Goal: Transaction & Acquisition: Subscribe to service/newsletter

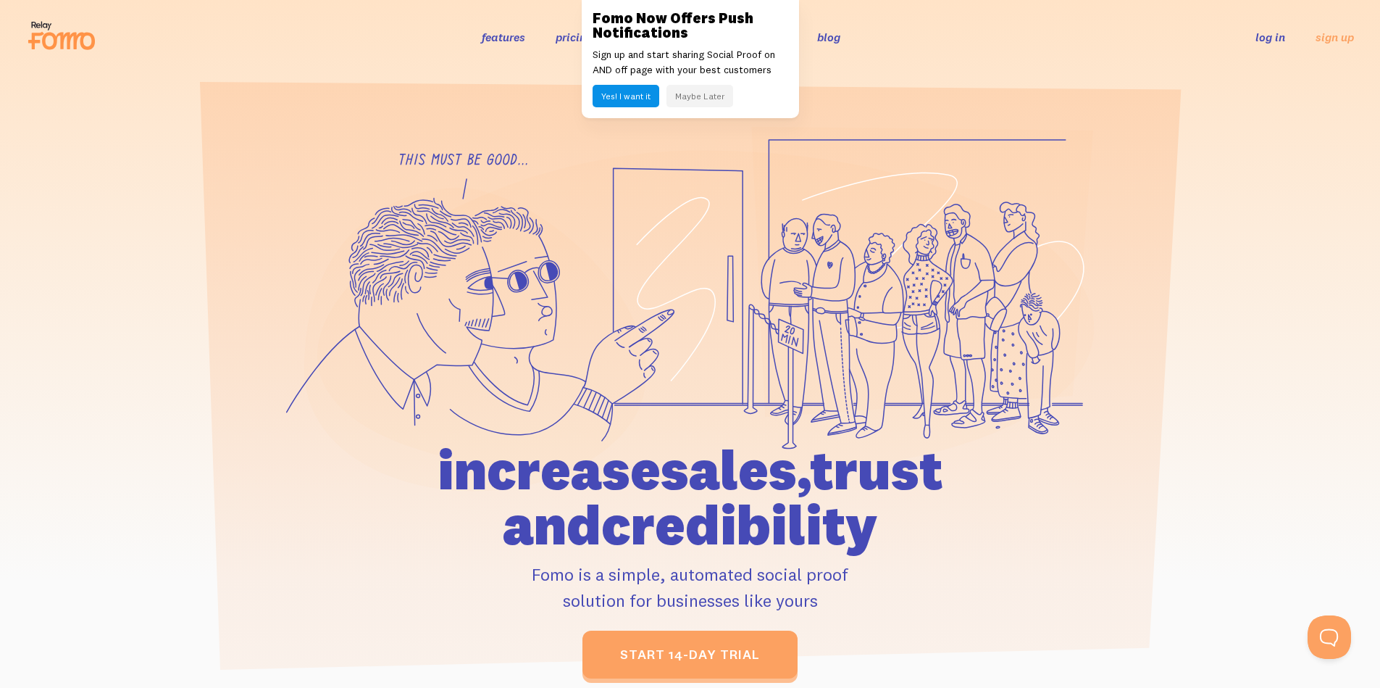
click at [677, 107] on div "Fomo Now Offers Push Notifications Sign up and start sharing Social Proof on AN…" at bounding box center [690, 59] width 217 height 118
click at [682, 95] on button "Maybe Later" at bounding box center [700, 96] width 67 height 22
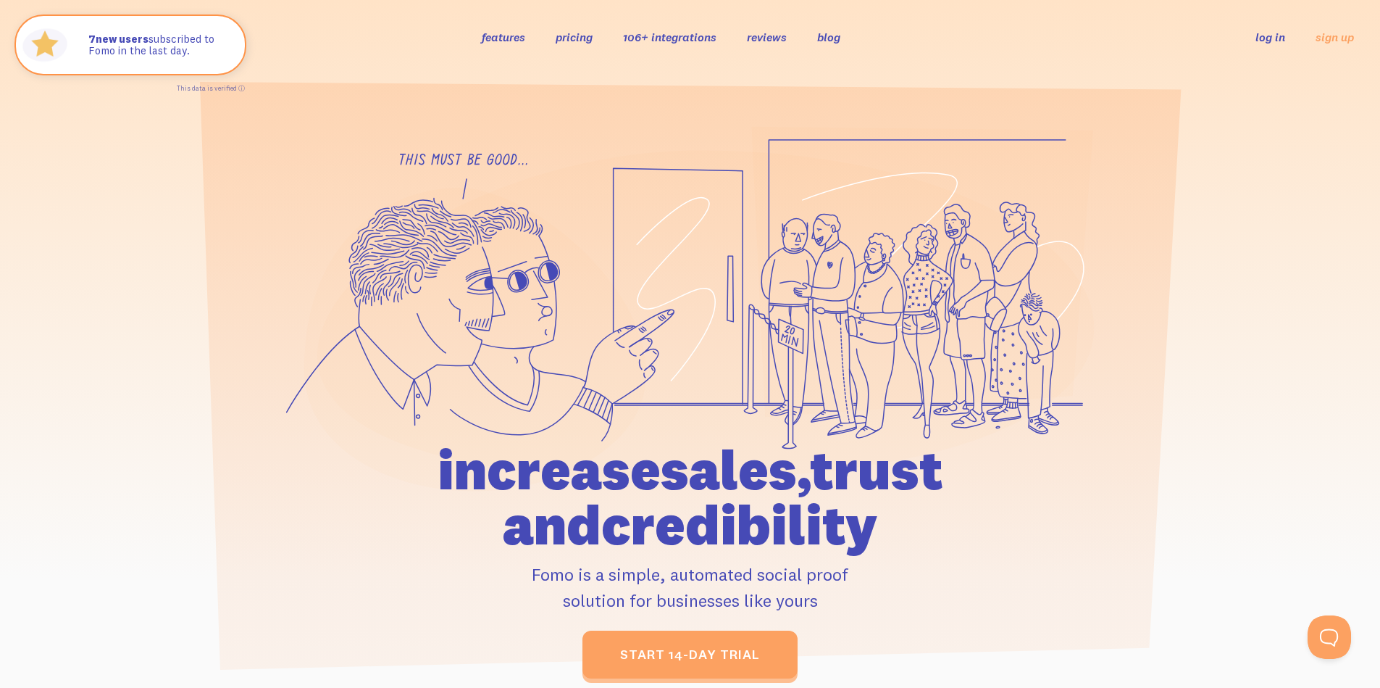
click at [570, 46] on div "features pricing 106+ integrations reviews blog log in sign up log in sign up" at bounding box center [690, 36] width 1328 height 39
click at [572, 43] on link "pricing" at bounding box center [574, 37] width 37 height 14
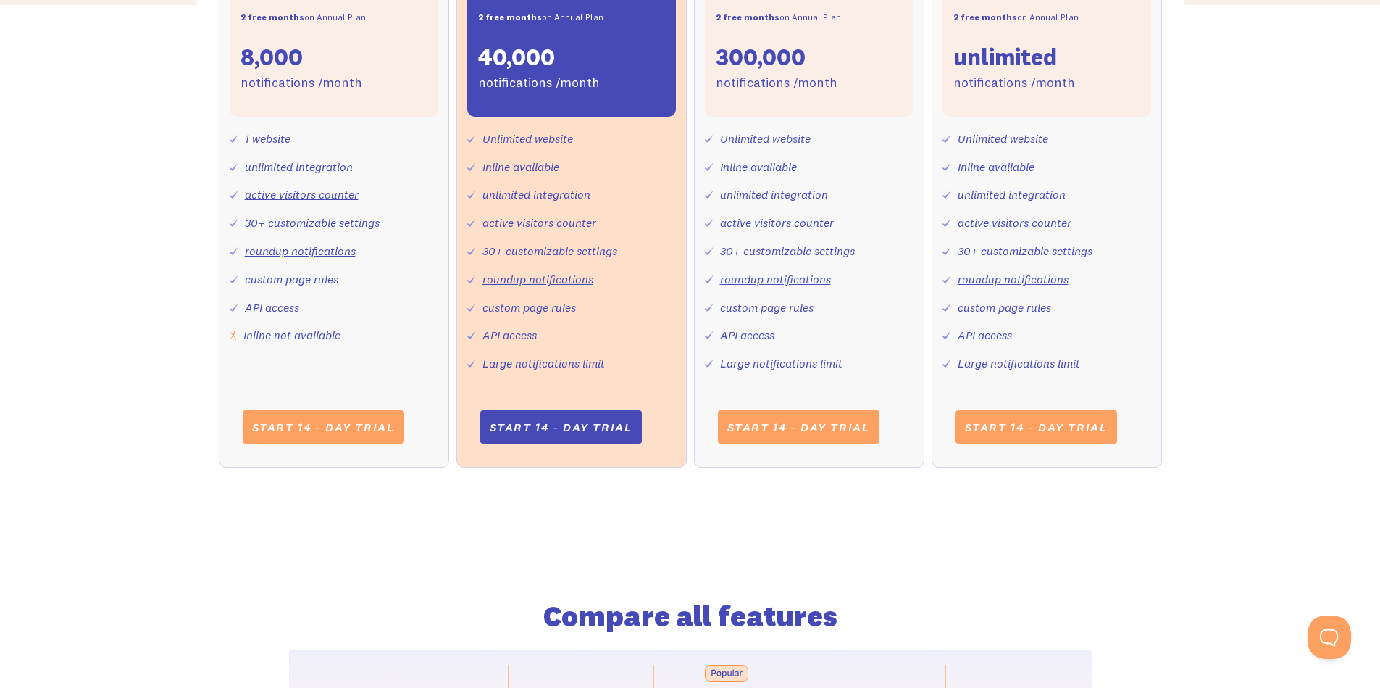
scroll to position [696, 0]
